Goal: Task Accomplishment & Management: Use online tool/utility

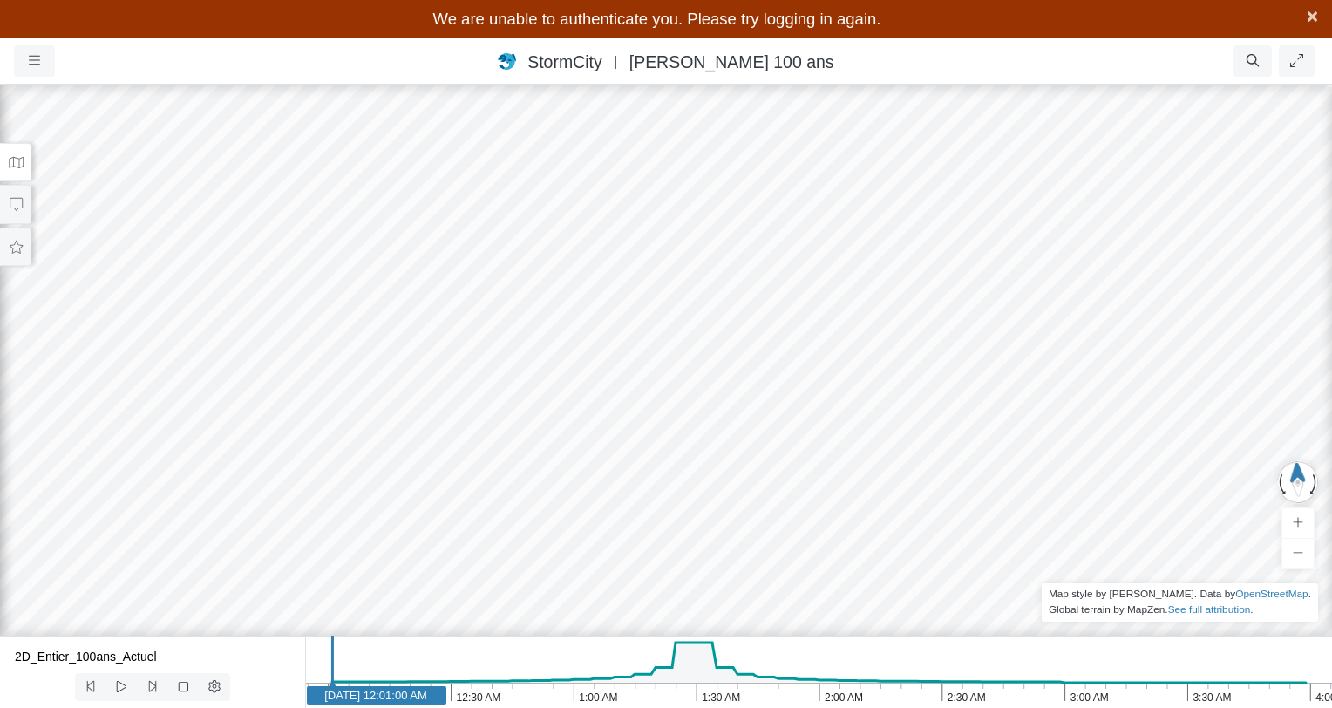
click at [1307, 18] on span "×" at bounding box center [1312, 16] width 11 height 22
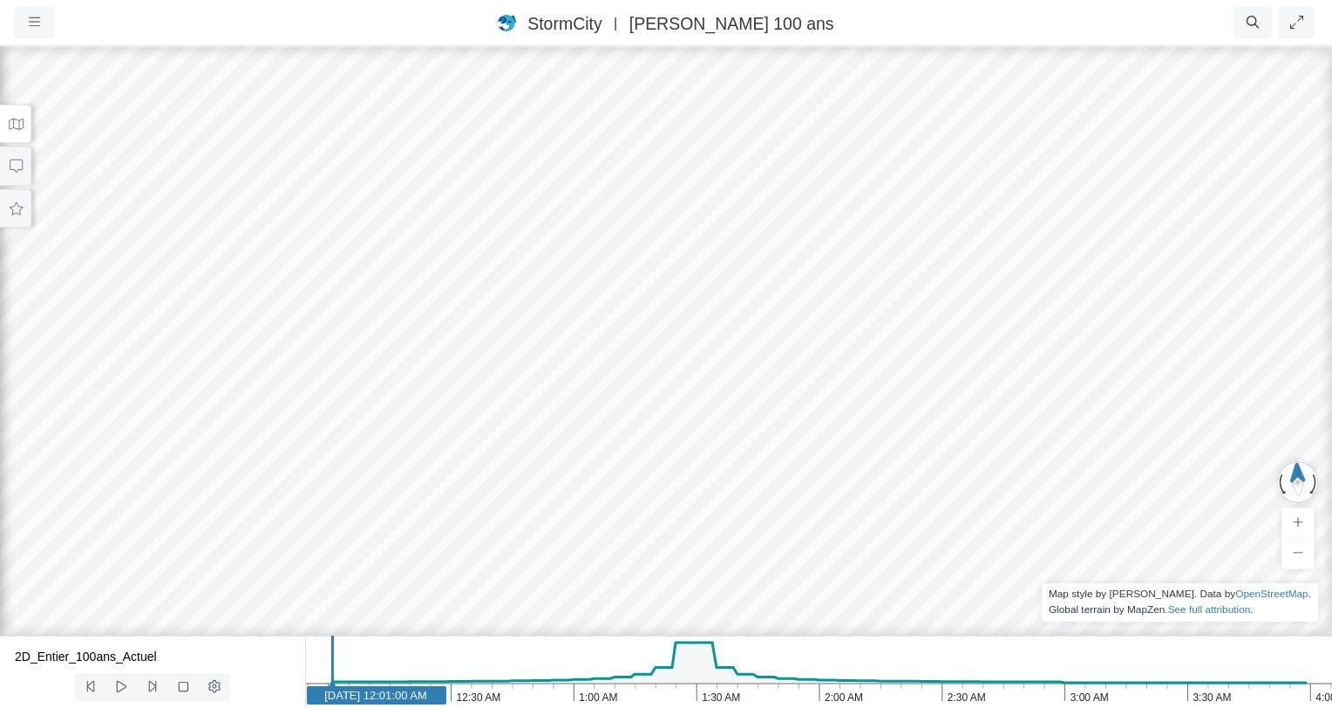
drag, startPoint x: 332, startPoint y: 25, endPoint x: 0, endPoint y: 37, distance: 332.3
click at [313, 28] on ul "Resume Clear Overlay Exit Dashboard 30 FPS (0-30) 1.07 GB/4 GB" at bounding box center [775, 22] width 1086 height 31
click at [42, 18] on button "button" at bounding box center [34, 22] width 41 height 31
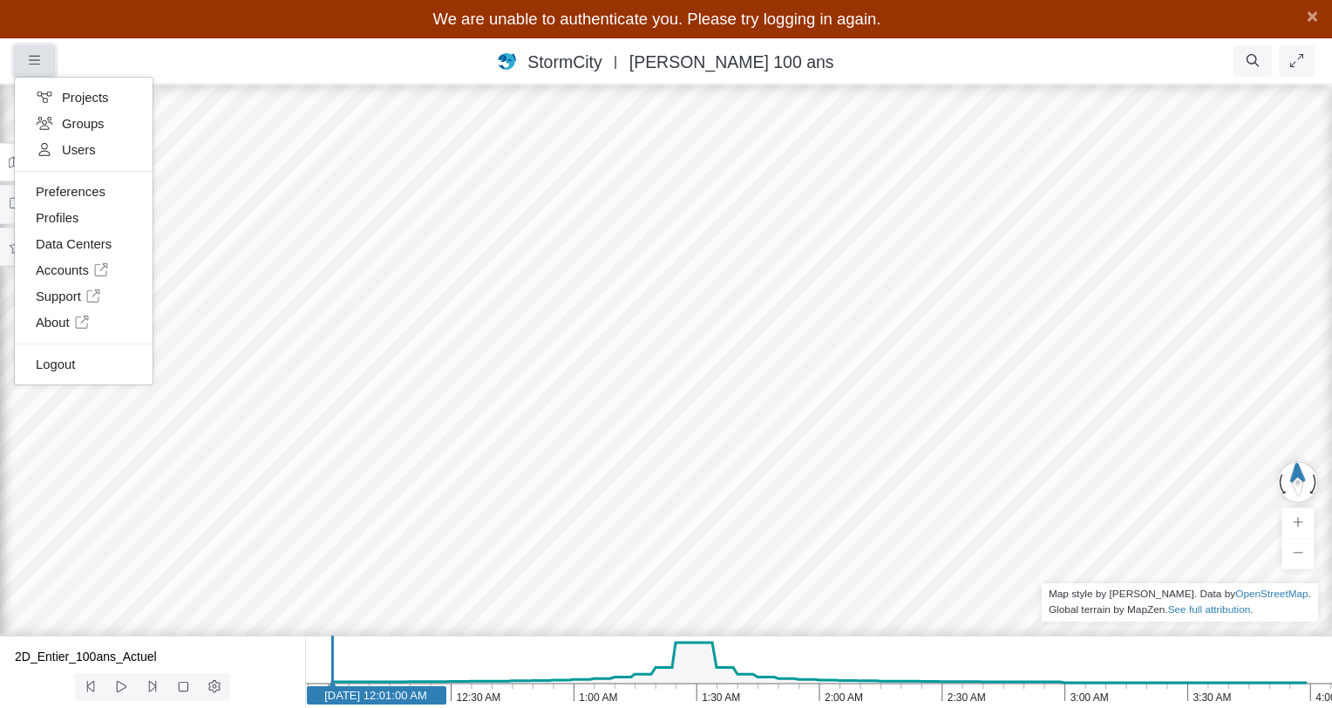
click at [51, 52] on button "button" at bounding box center [34, 60] width 41 height 31
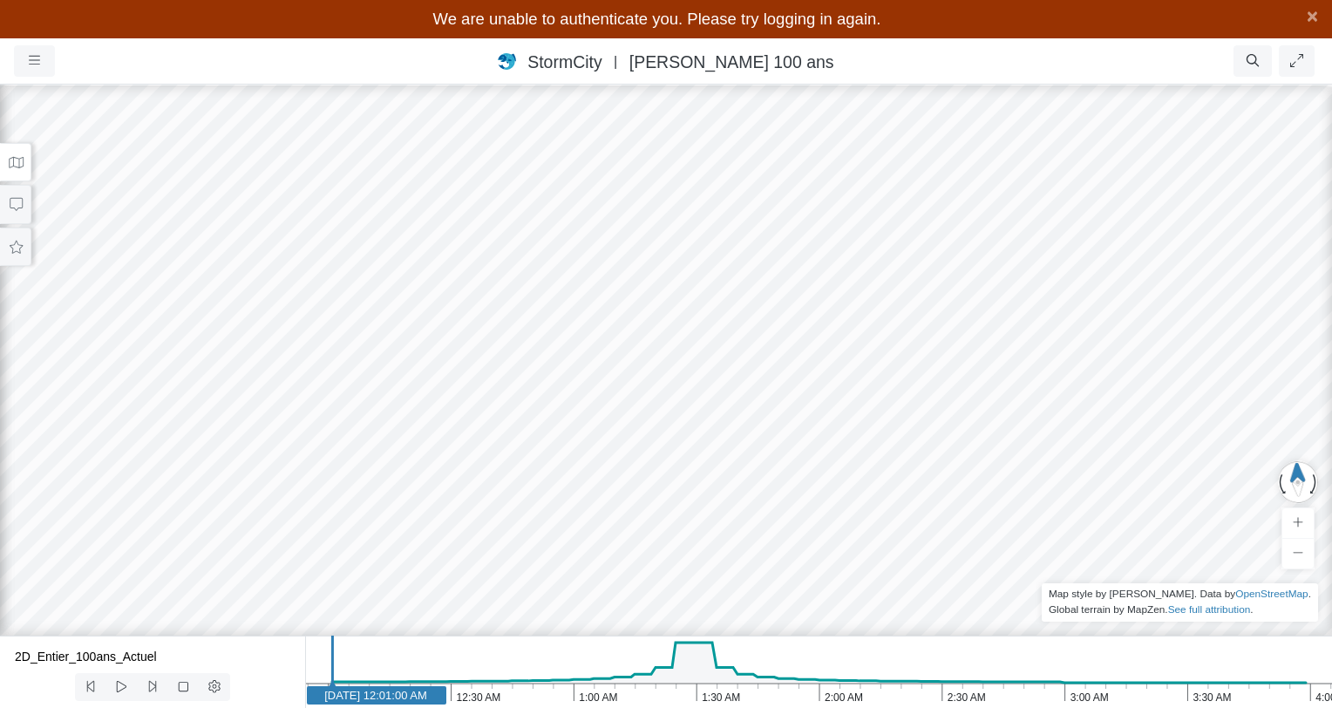
click at [893, 28] on div "We are unable to authenticate you. Please try logging in again. More Informatio…" at bounding box center [666, 19] width 1332 height 38
click at [788, 26] on span "We are unable to authenticate you. Please try logging in again." at bounding box center [657, 19] width 448 height 18
click at [1320, 25] on div "We are unable to authenticate you. Please try logging in again. More Informatio…" at bounding box center [666, 19] width 1332 height 38
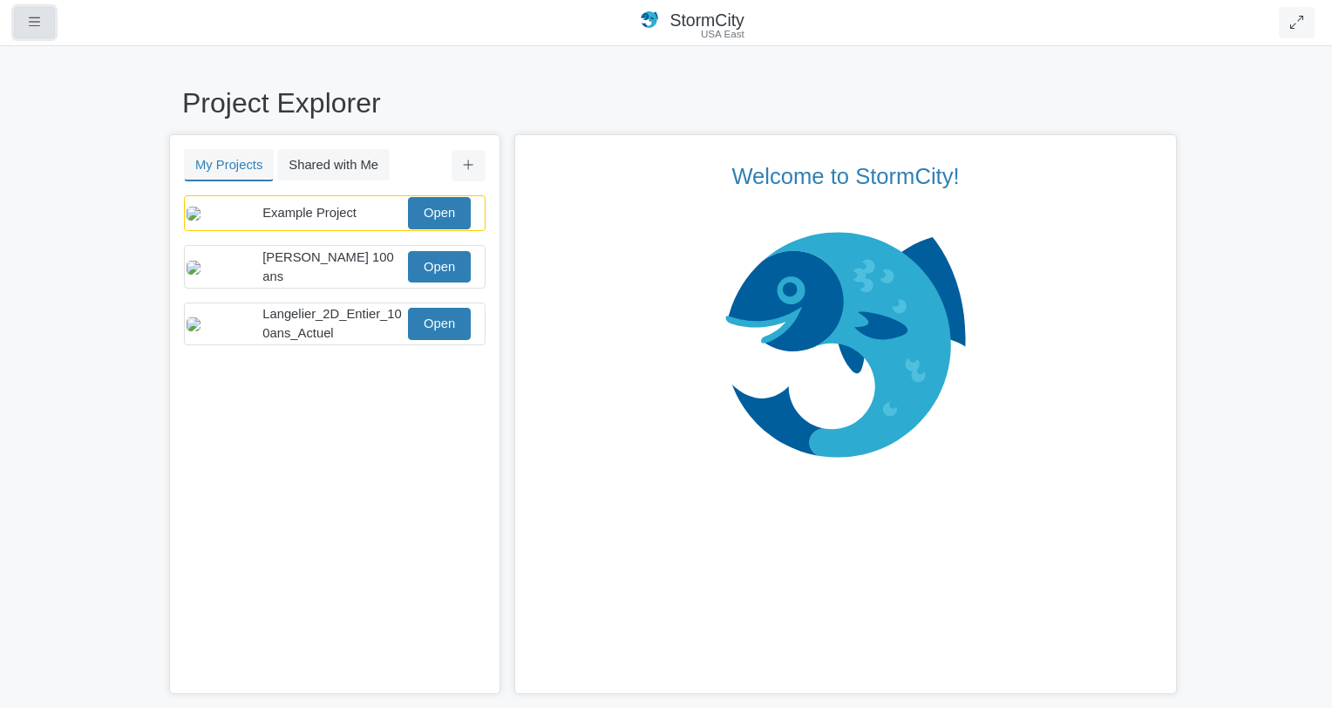
click at [23, 29] on button "button" at bounding box center [34, 22] width 41 height 31
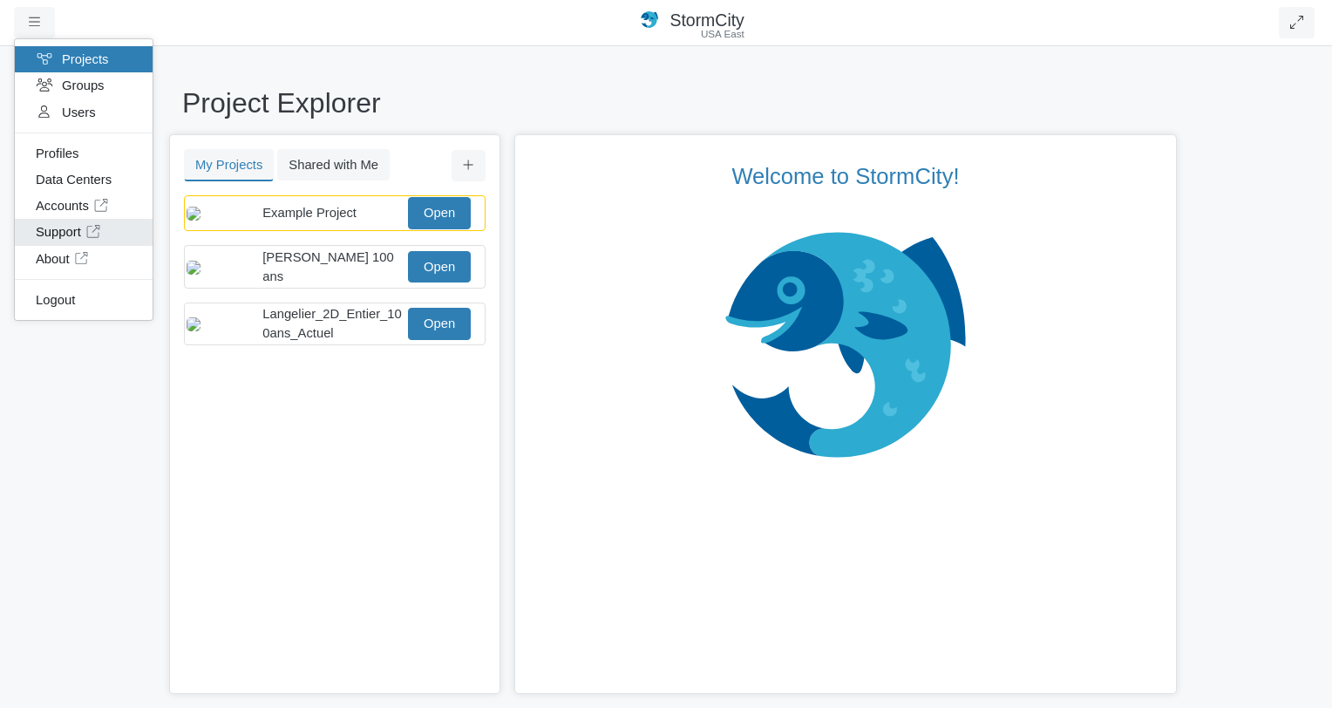
click at [65, 232] on link "Support" at bounding box center [84, 232] width 138 height 26
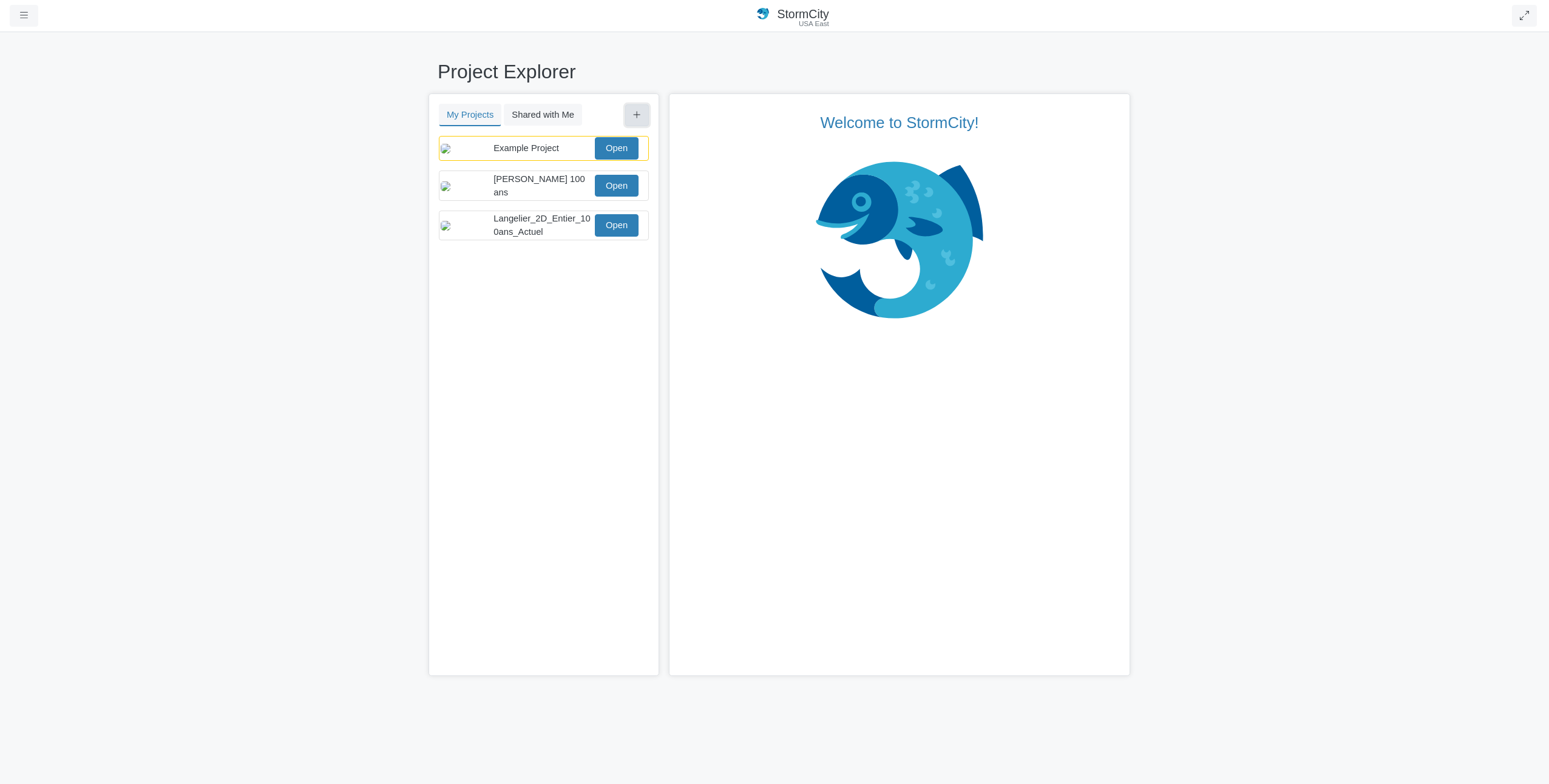
click at [631, 111] on button at bounding box center [637, 115] width 24 height 22
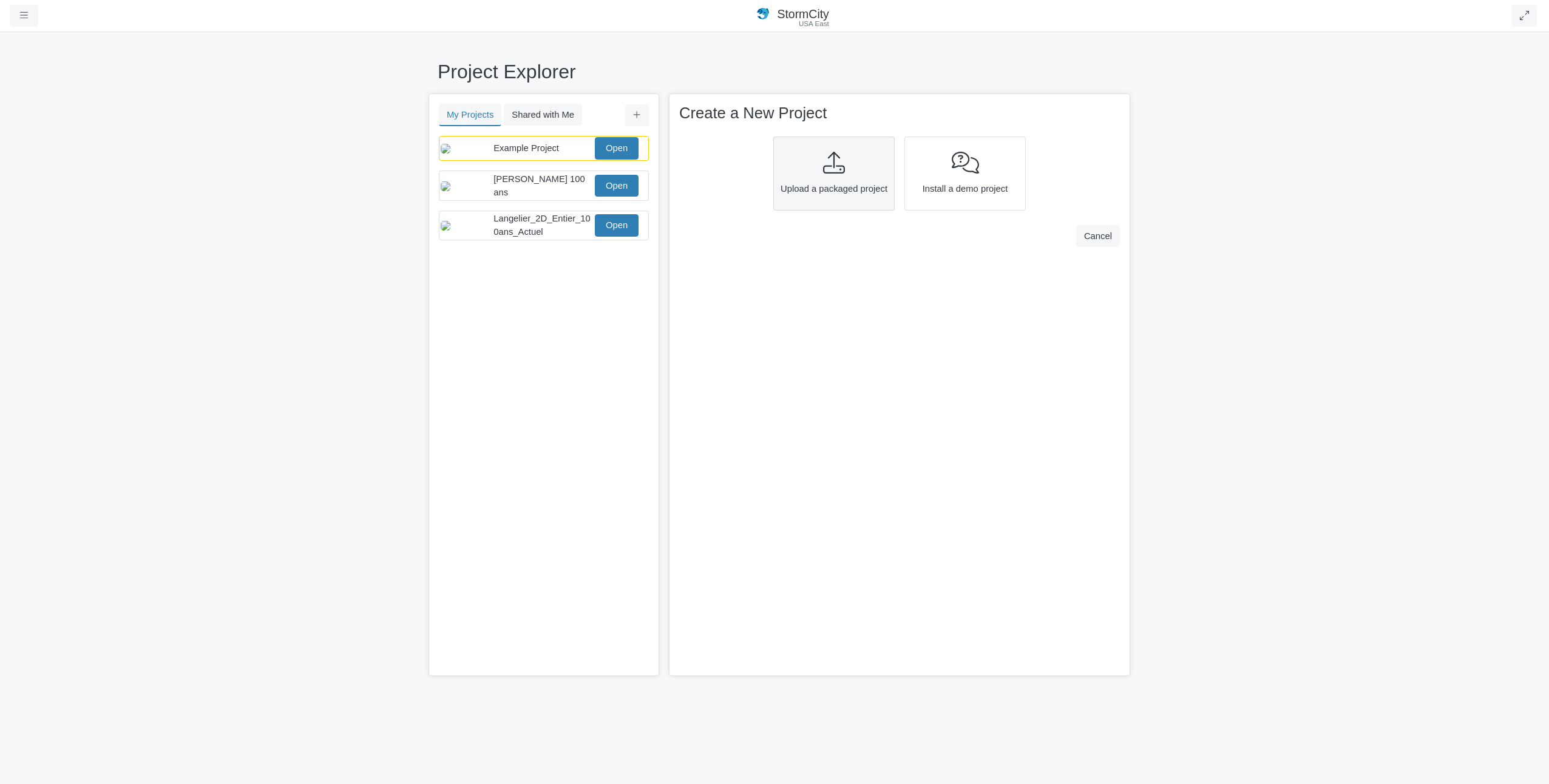
click at [825, 163] on icon at bounding box center [834, 162] width 22 height 22
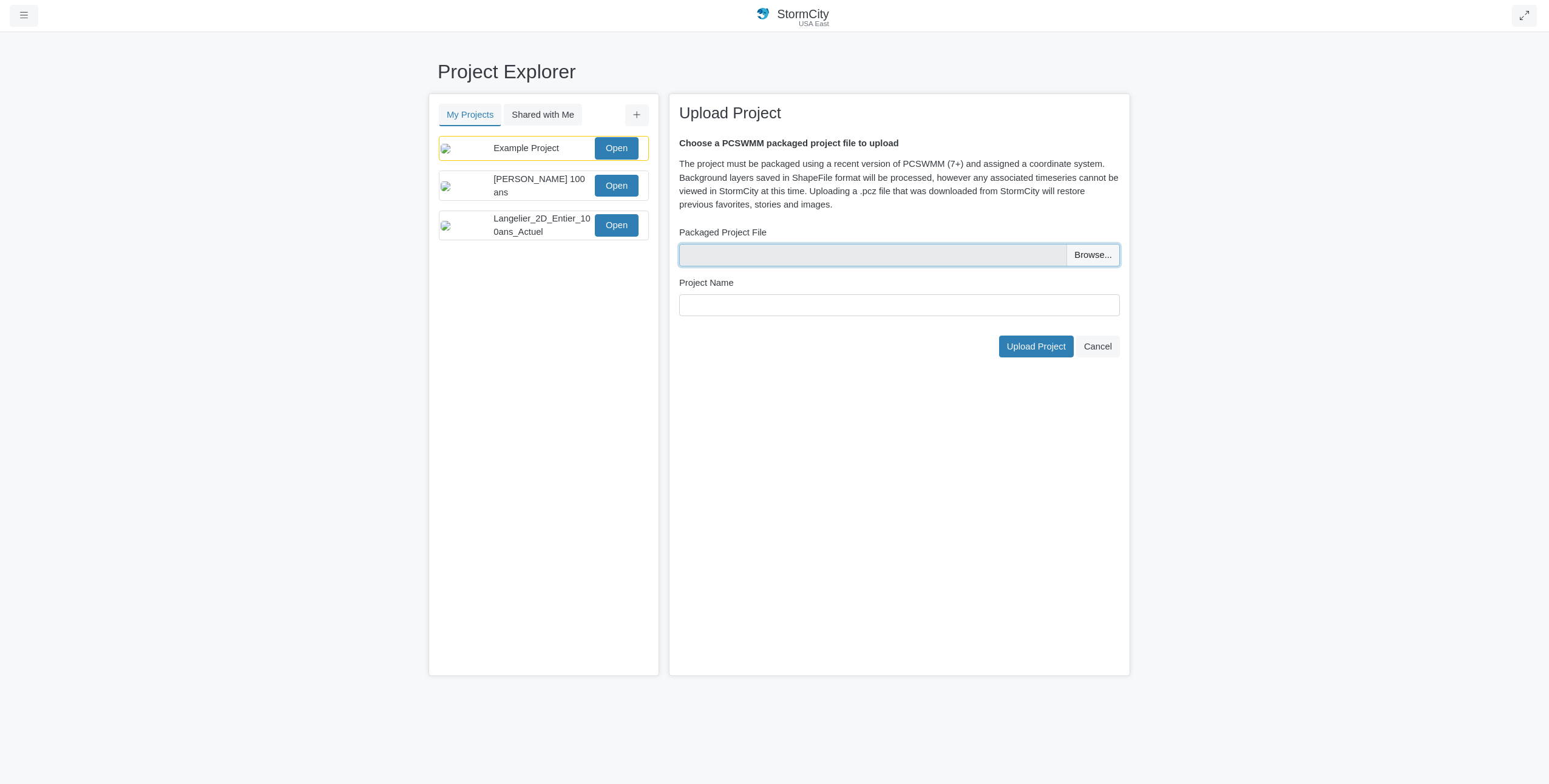
click at [927, 253] on input "file" at bounding box center [899, 254] width 441 height 22
type input "C:\fakepath\CND_2D_2203_20170501_20250808.pcz"
drag, startPoint x: 884, startPoint y: 296, endPoint x: 1421, endPoint y: 245, distance: 539.4
click at [552, 284] on div "My Projects Shared with Me Filter You don't currently have any projects. Upload…" at bounding box center [775, 384] width 692 height 583
type input "Secteur Cousineau - AH"
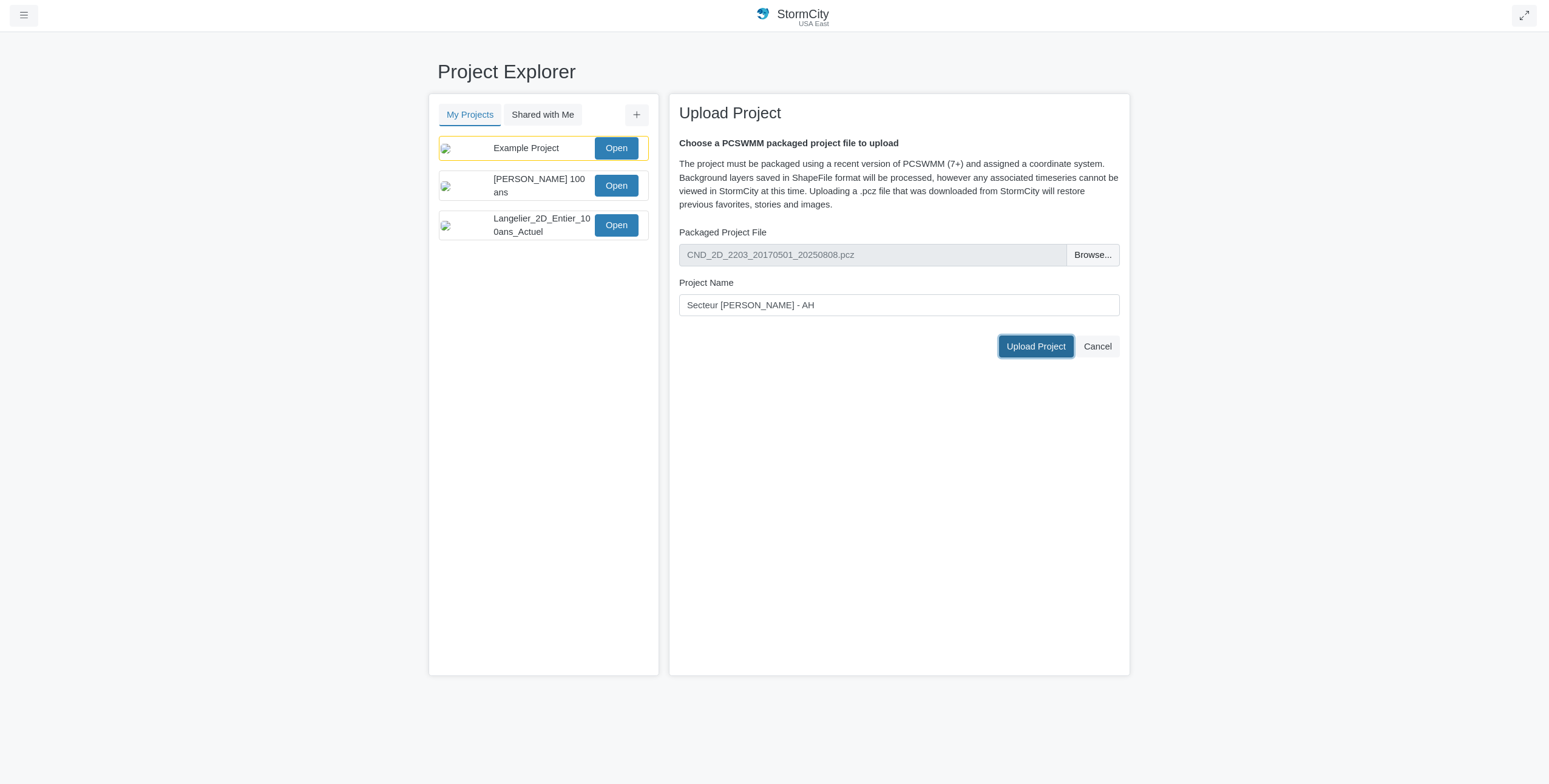
click at [927, 348] on span "Upload Project" at bounding box center [1036, 347] width 59 height 10
